Goal: Navigation & Orientation: Find specific page/section

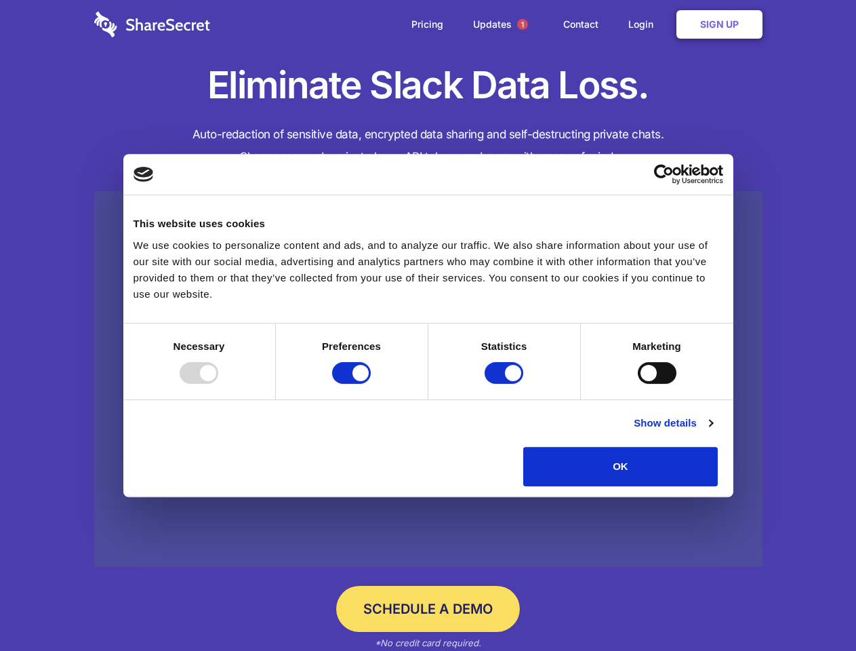
click at [218, 384] on div at bounding box center [199, 373] width 39 height 22
click at [371, 384] on input "Preferences" at bounding box center [351, 373] width 39 height 22
checkbox input "false"
click at [506, 384] on input "Statistics" at bounding box center [504, 373] width 39 height 22
checkbox input "false"
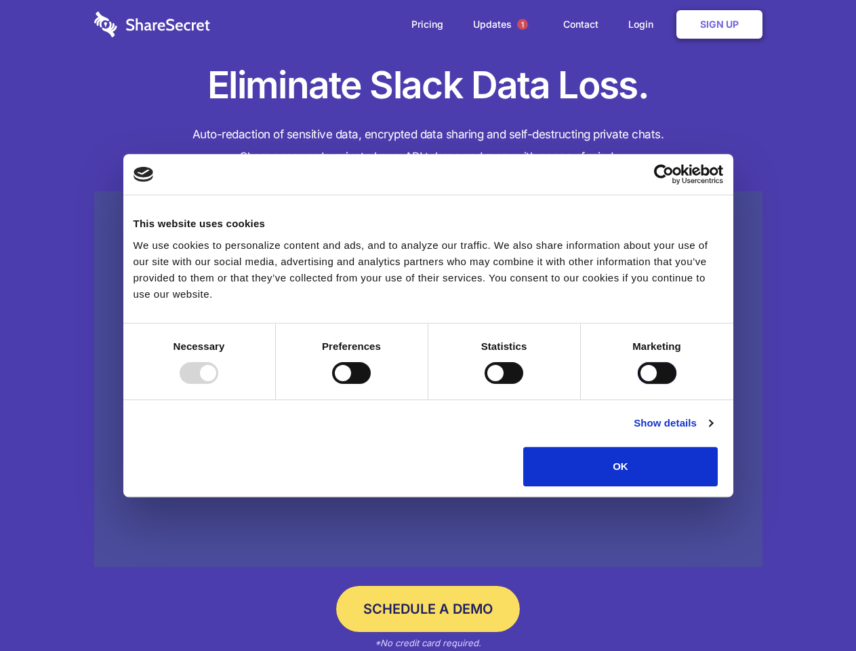
click at [638, 384] on input "Marketing" at bounding box center [657, 373] width 39 height 22
checkbox input "true"
click at [713, 431] on link "Show details" at bounding box center [673, 423] width 79 height 16
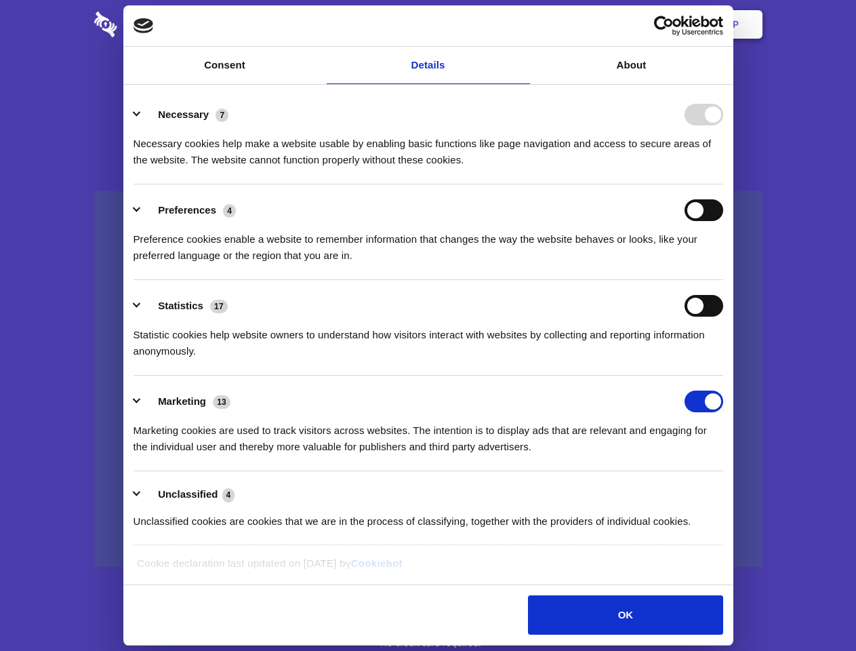
click at [724, 184] on li "Necessary 7 Necessary cookies help make a website usable by enabling basic func…" at bounding box center [429, 137] width 590 height 96
click at [522, 24] on span "1" at bounding box center [522, 24] width 11 height 11
